Goal: Task Accomplishment & Management: Manage account settings

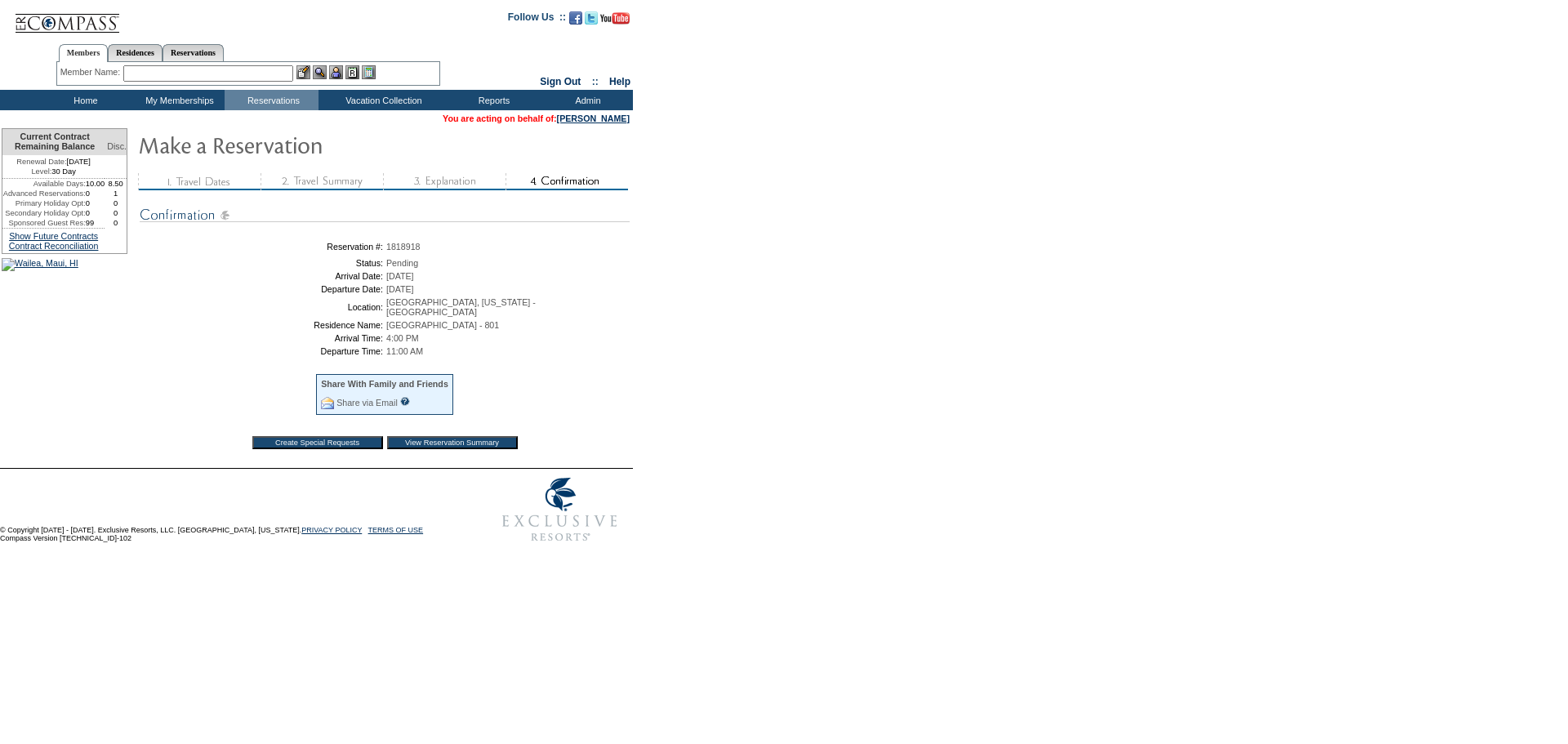
click at [491, 448] on input "View Reservation Summary" at bounding box center [451, 443] width 130 height 13
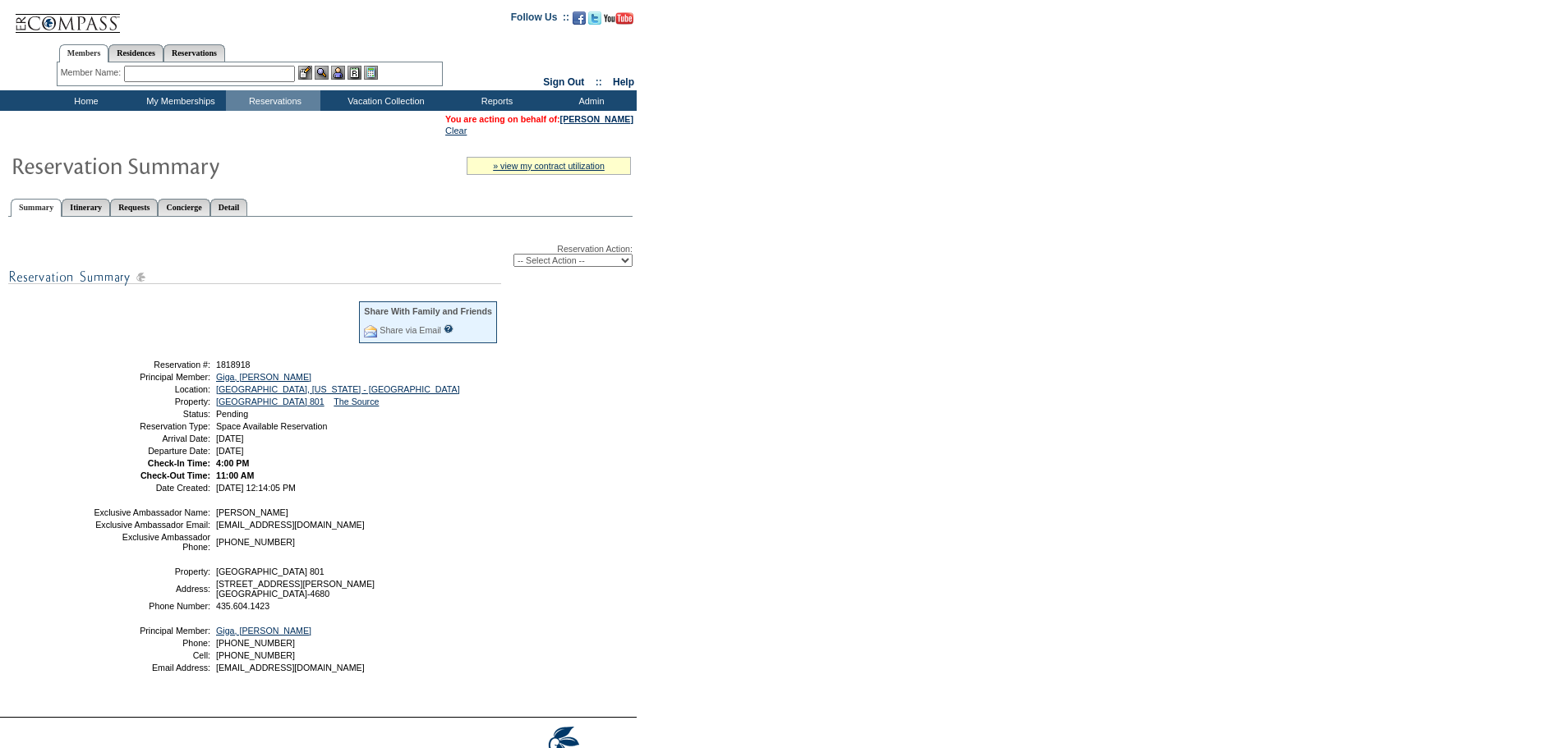
click at [627, 266] on select "-- Select Action -- Modify Reservation Dates Modify Reservation Cost Modify Occ…" at bounding box center [572, 260] width 119 height 13
select select "ConfirmRes"
click at [513, 257] on select "-- Select Action -- Modify Reservation Dates Modify Reservation Cost Modify Occ…" at bounding box center [572, 260] width 119 height 13
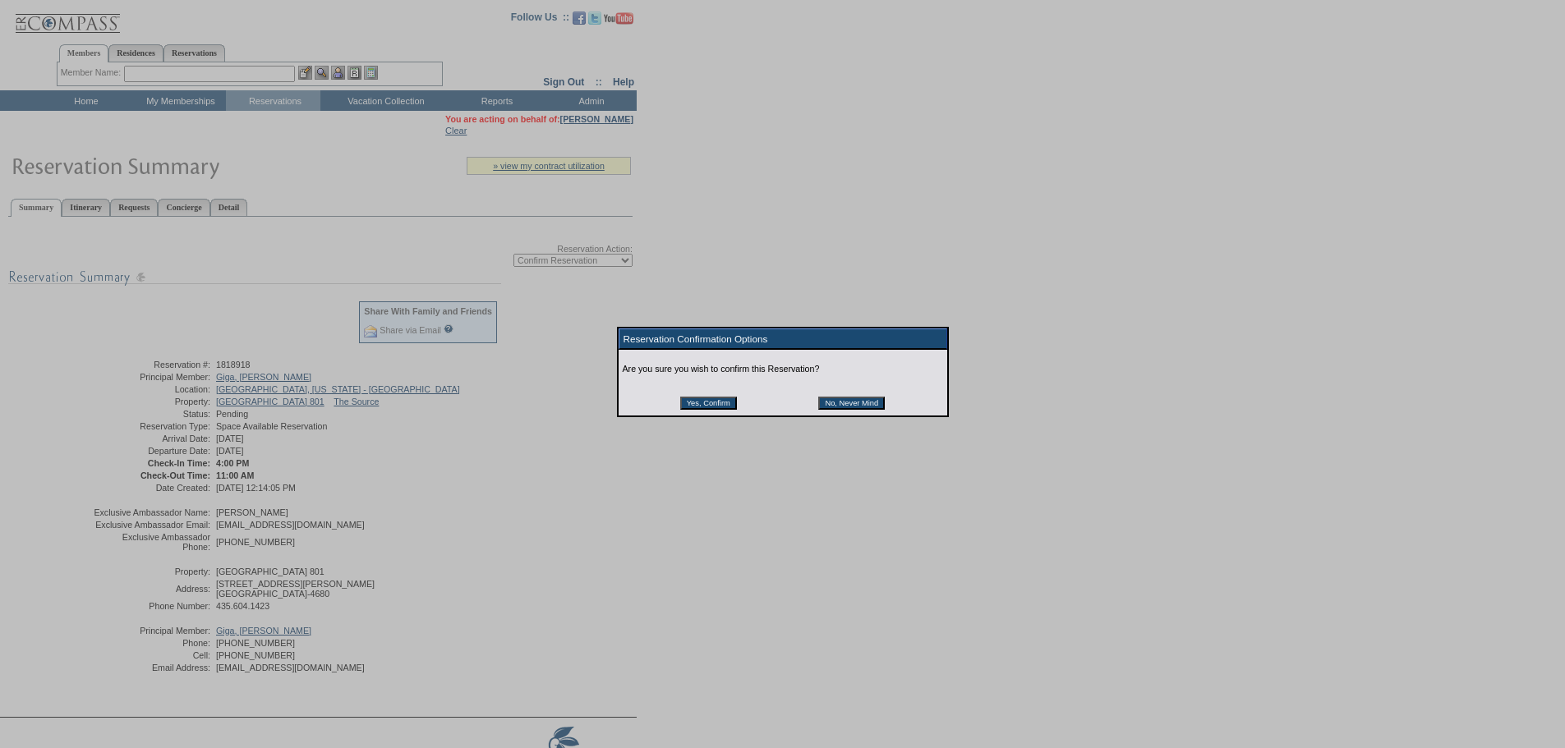
click at [724, 409] on input "Yes, Confirm" at bounding box center [708, 403] width 57 height 13
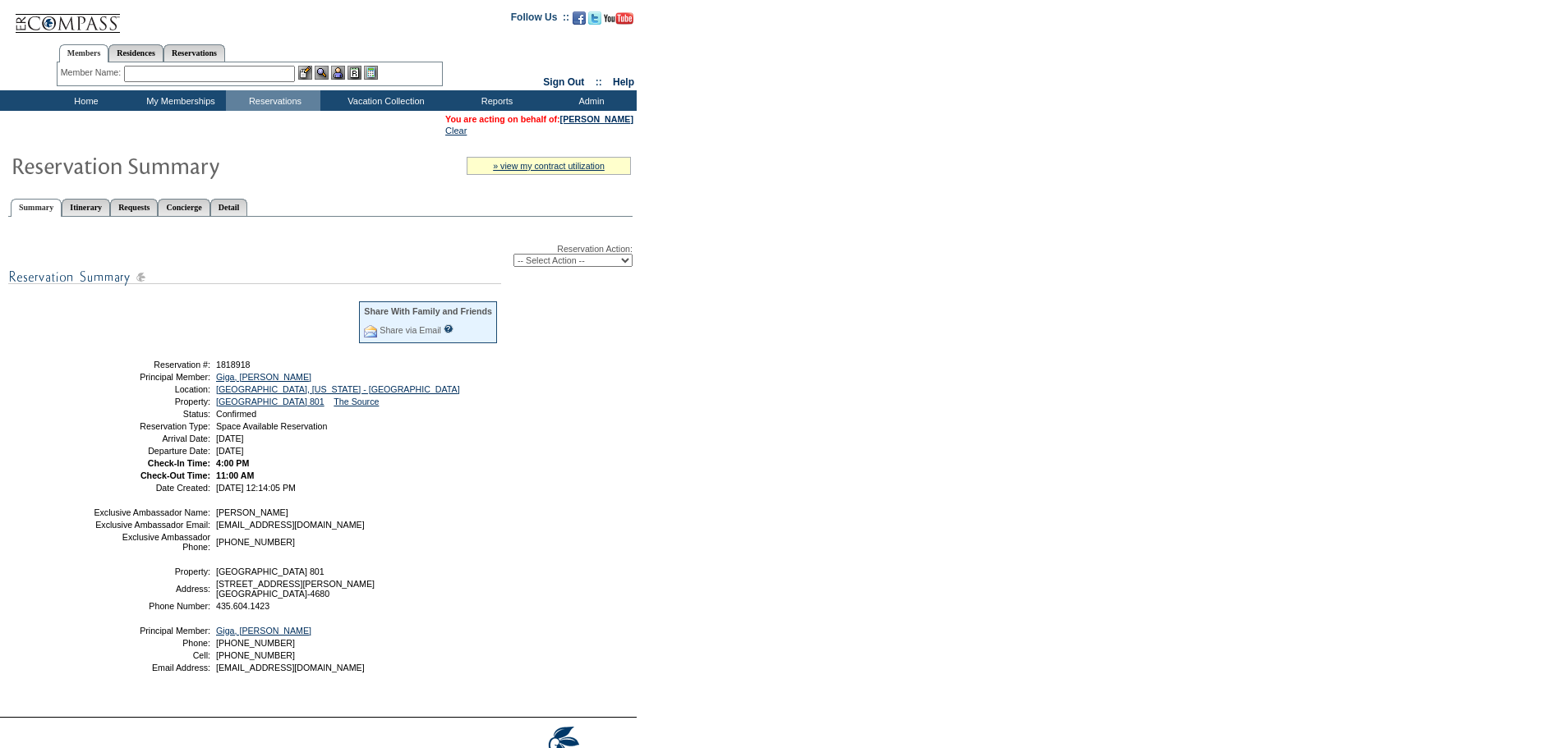
click at [195, 67] on input "text" at bounding box center [209, 74] width 171 height 16
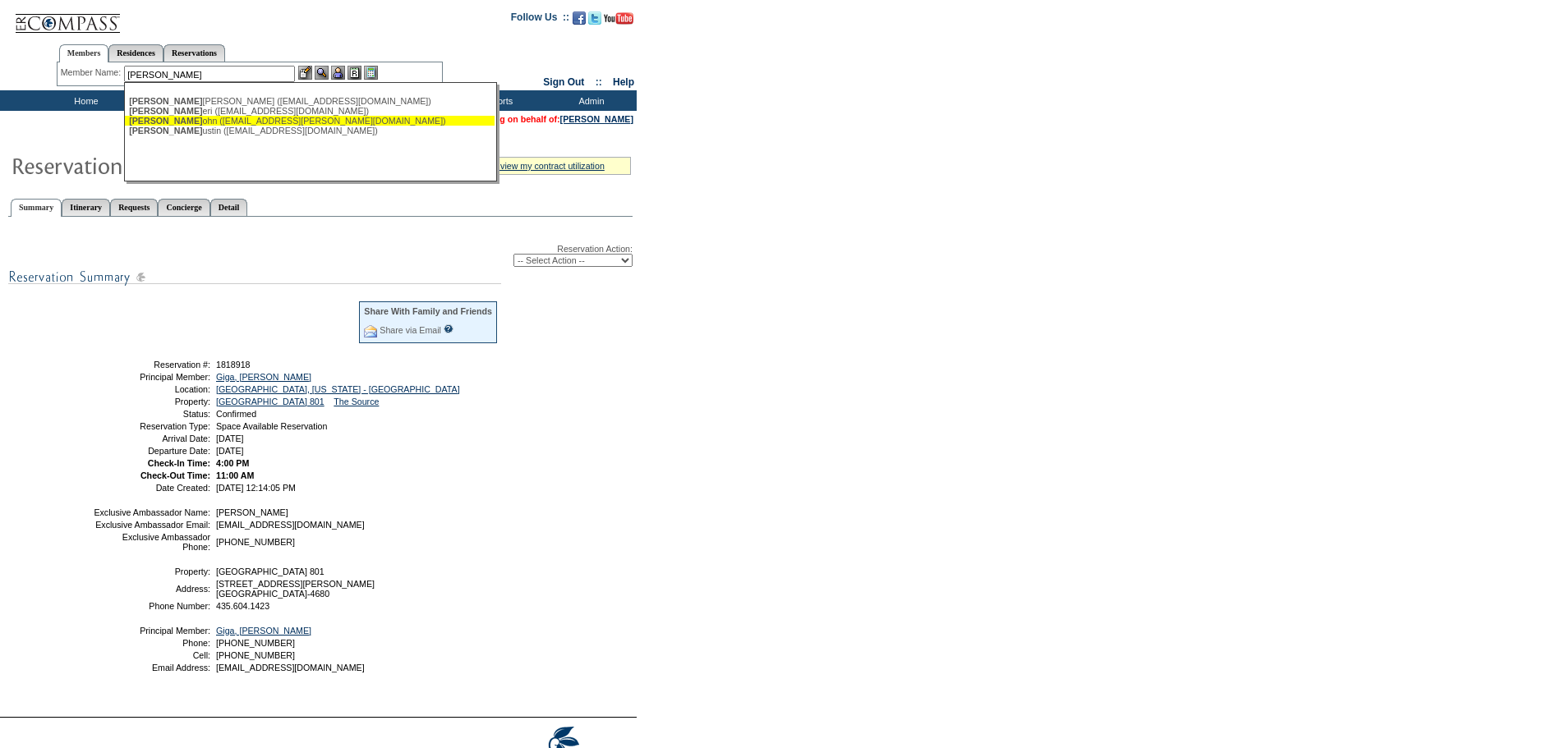
click at [198, 122] on div "Thompson, J ohn (thompson5@shaw.ca)" at bounding box center [309, 121] width 361 height 10
type input "Thompson, John (thompson5@shaw.ca)"
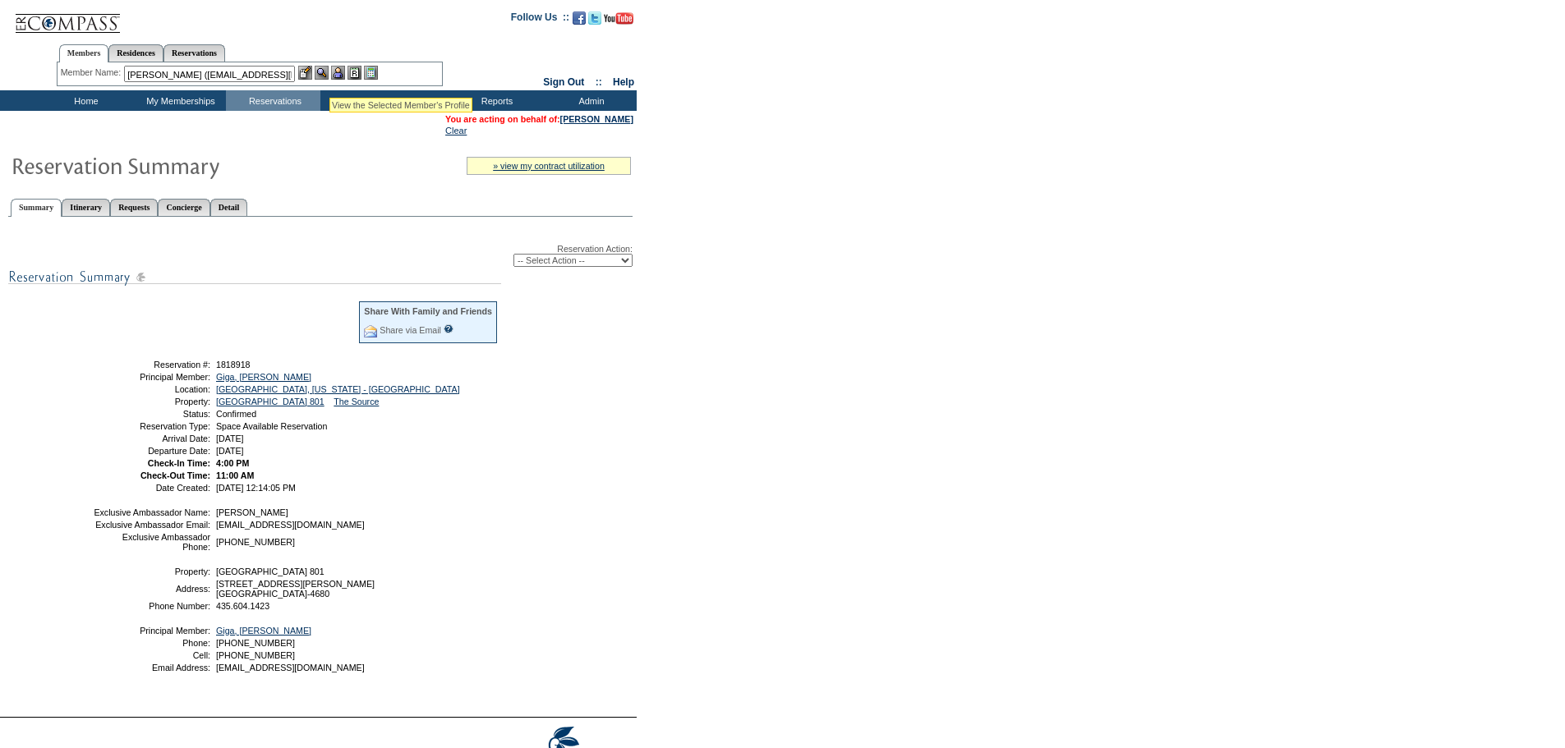
click at [324, 75] on img at bounding box center [322, 73] width 14 height 14
